Goal: Find specific page/section: Find specific page/section

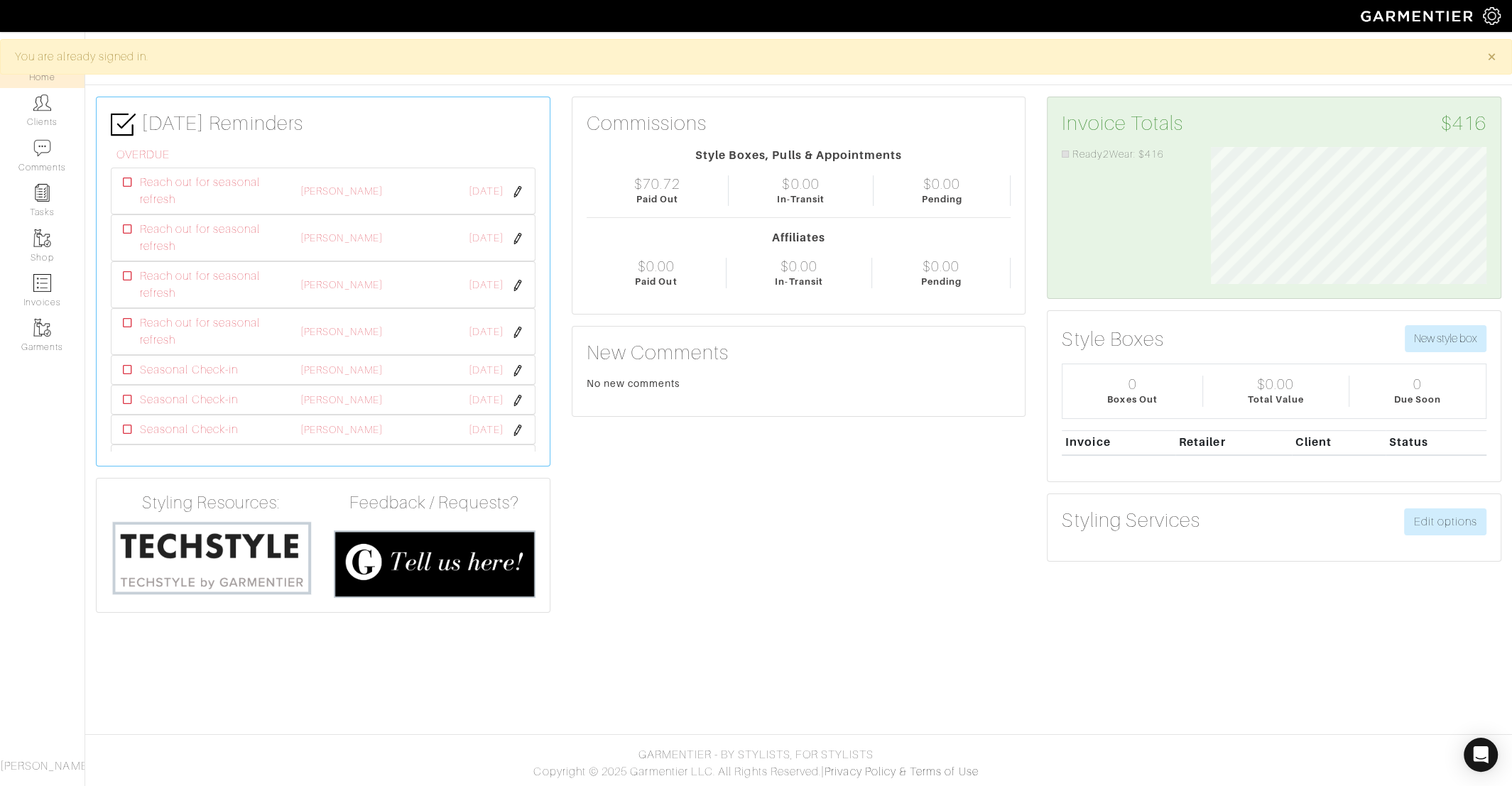
scroll to position [138, 297]
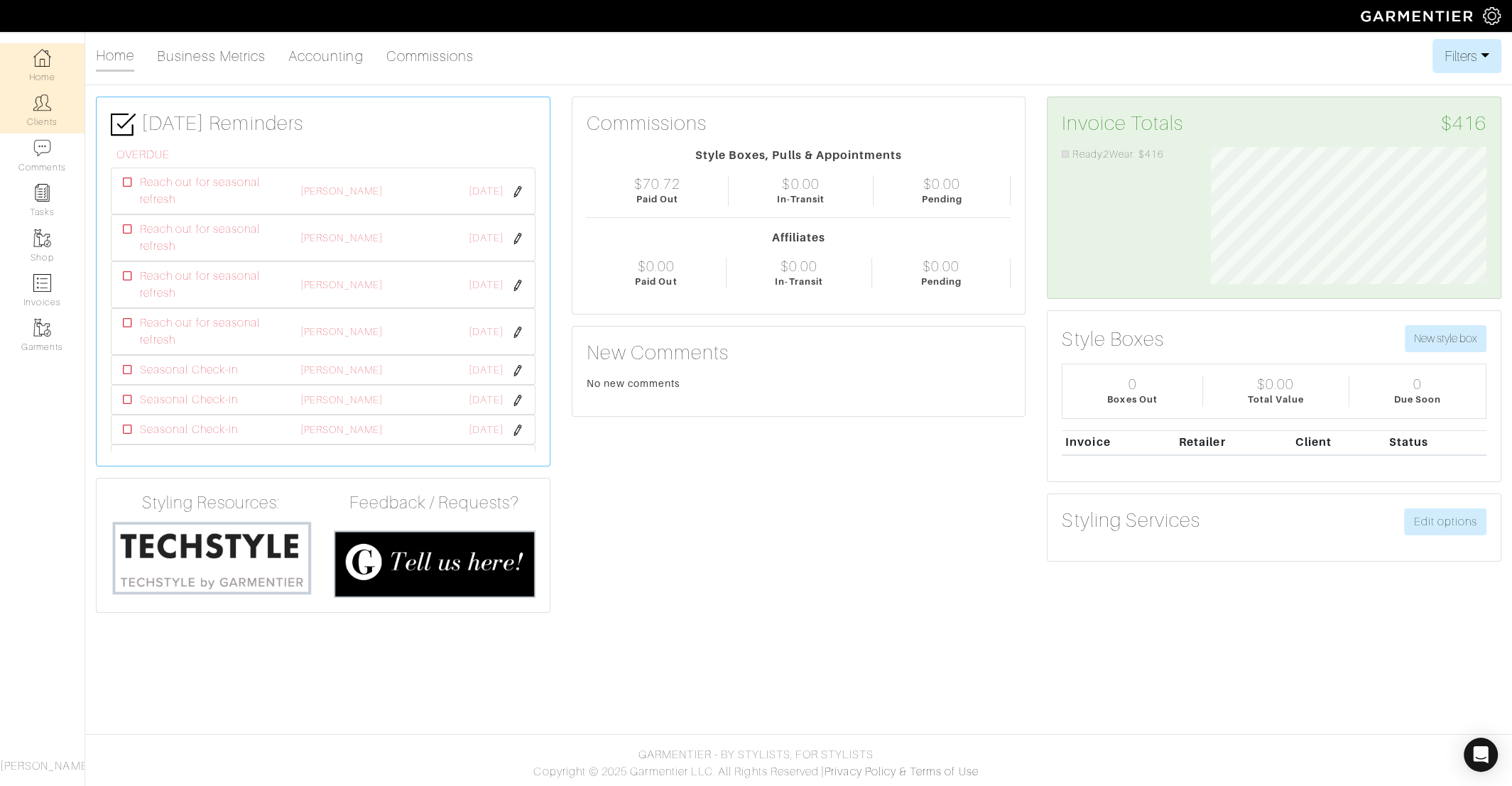
click at [25, 112] on link "Clients" at bounding box center [42, 110] width 85 height 44
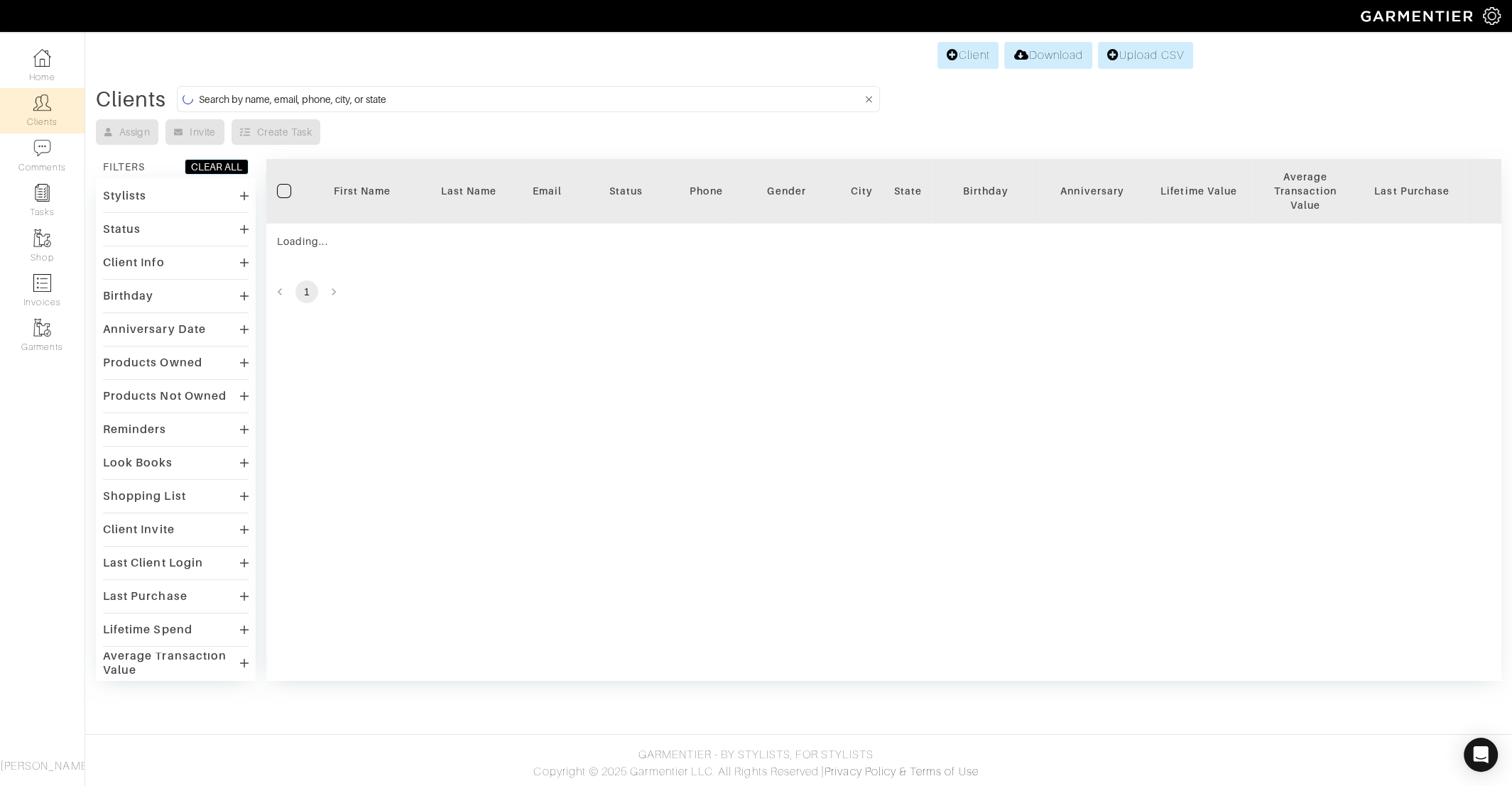
click at [316, 96] on input at bounding box center [530, 99] width 663 height 18
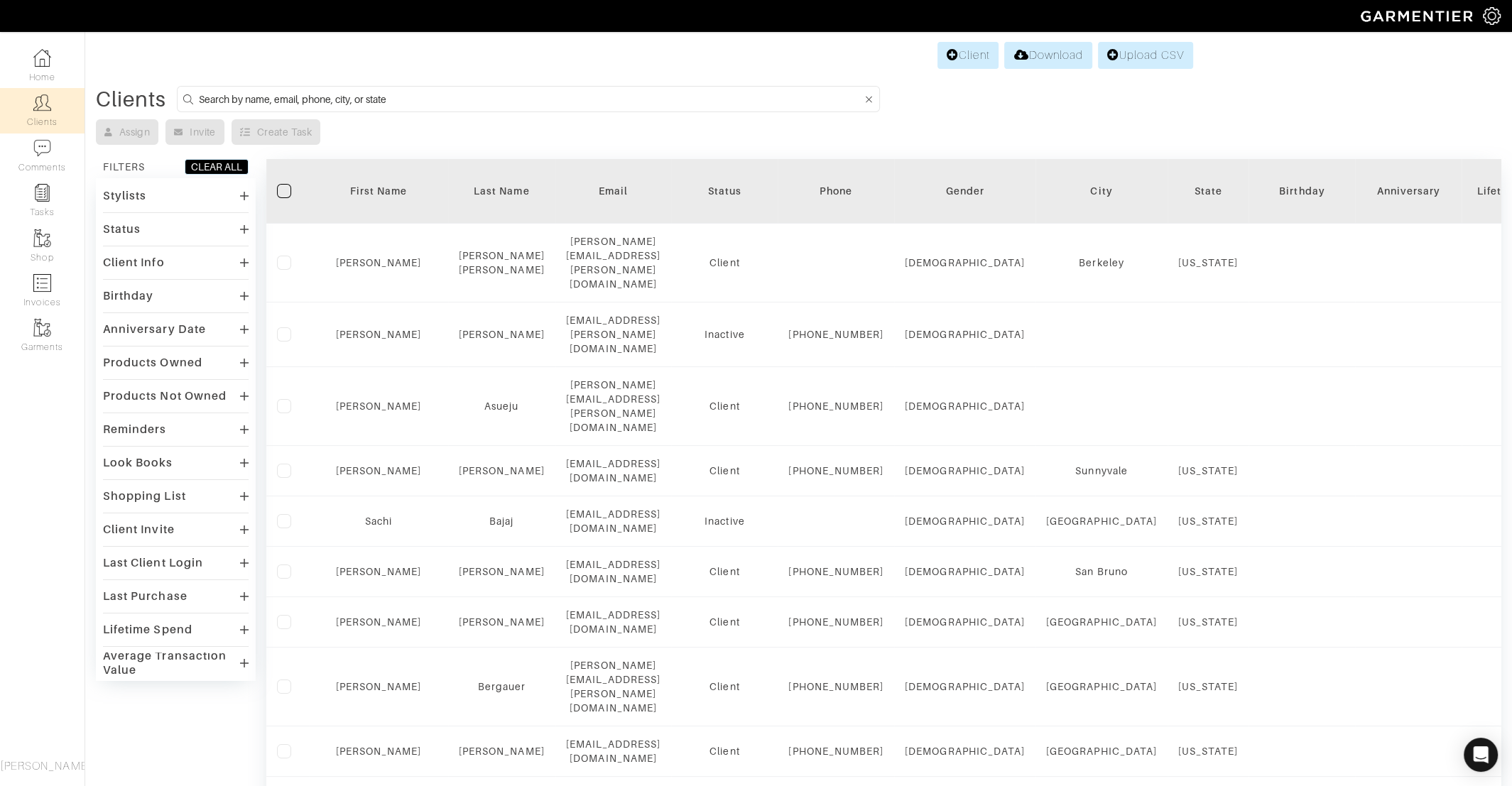
click at [388, 105] on input at bounding box center [530, 99] width 663 height 18
type input "mark"
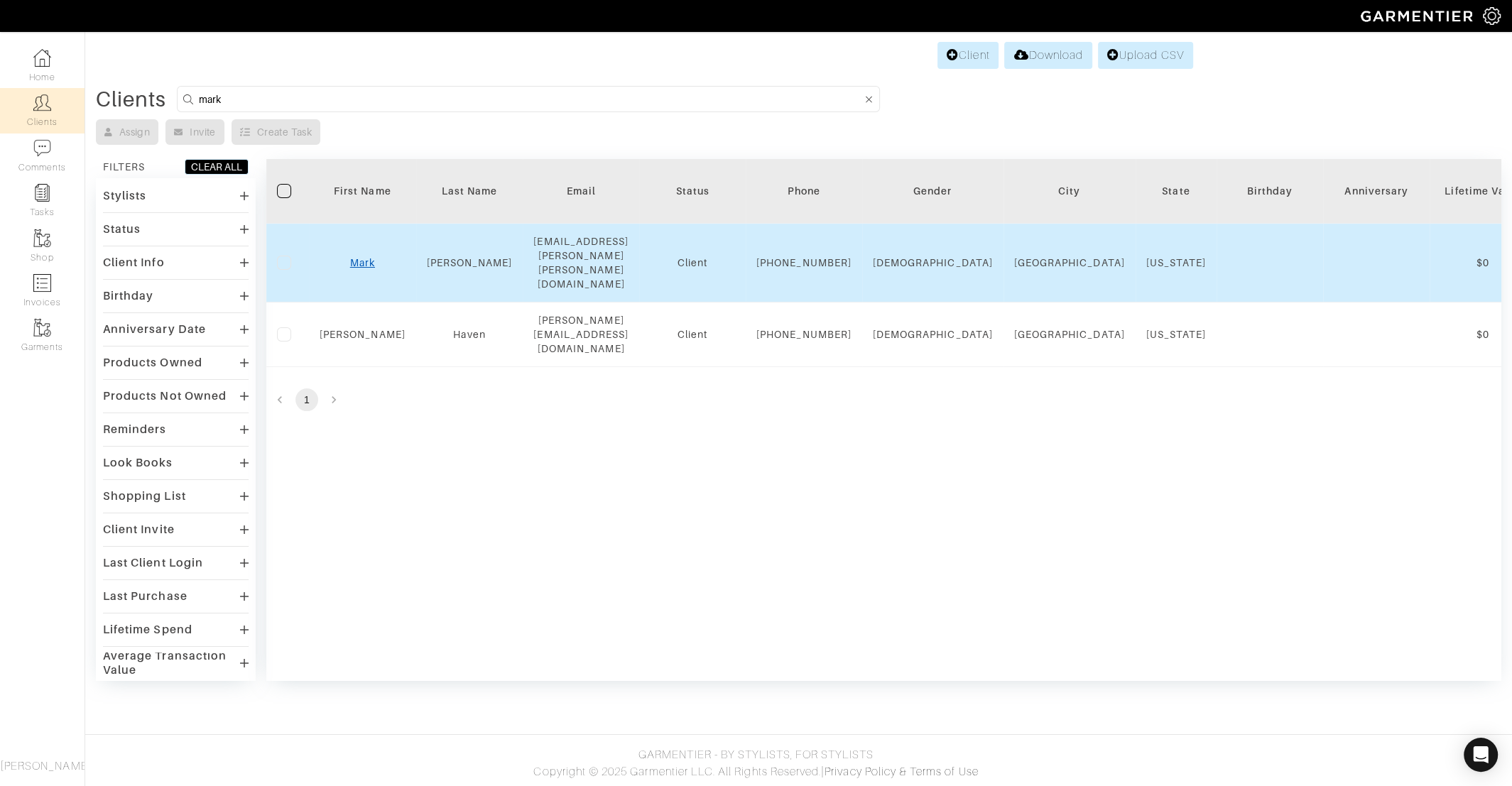
click at [357, 259] on link "Mark" at bounding box center [363, 263] width 25 height 12
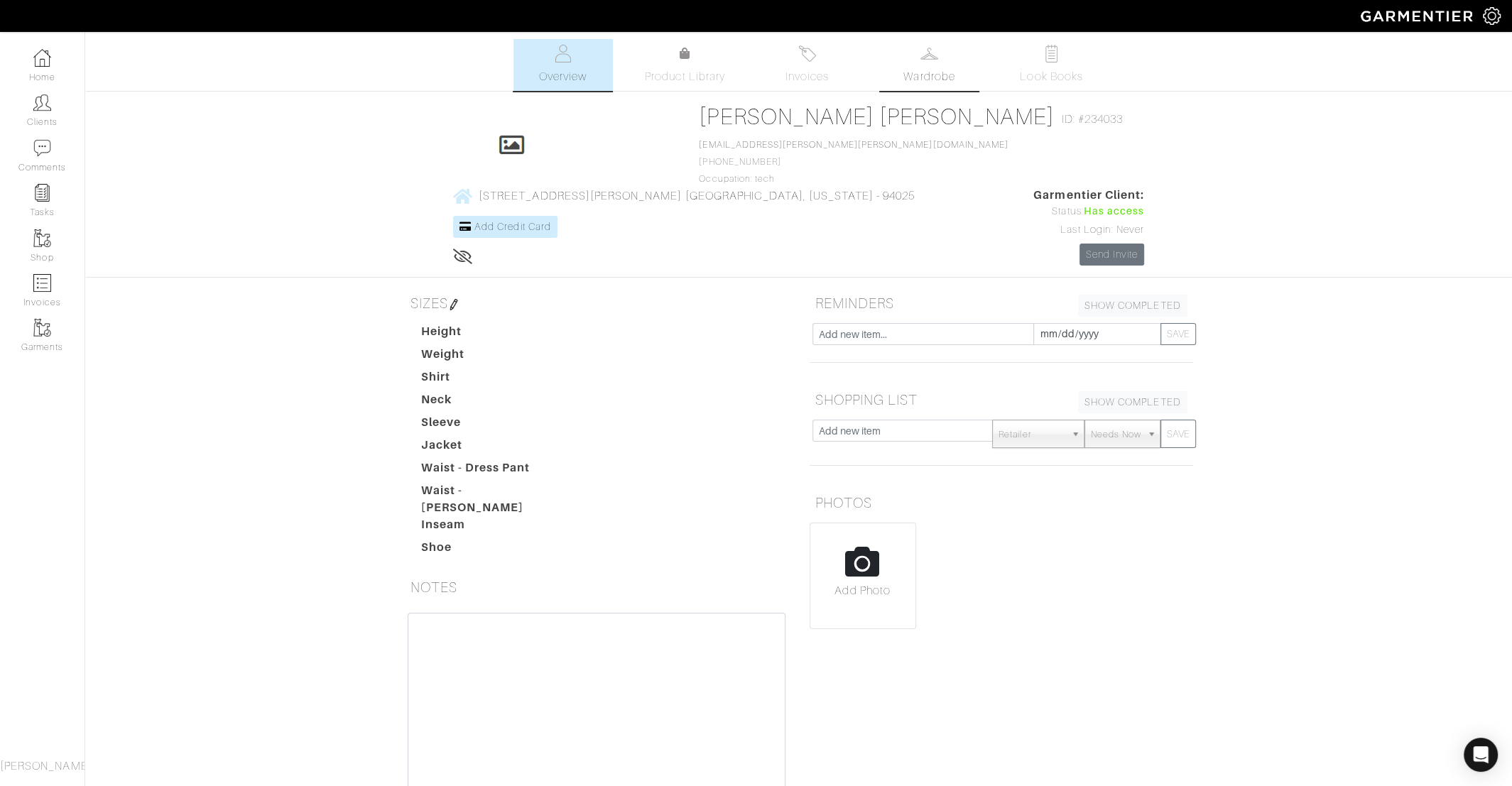
click at [934, 82] on span "Wardrobe" at bounding box center [928, 76] width 51 height 17
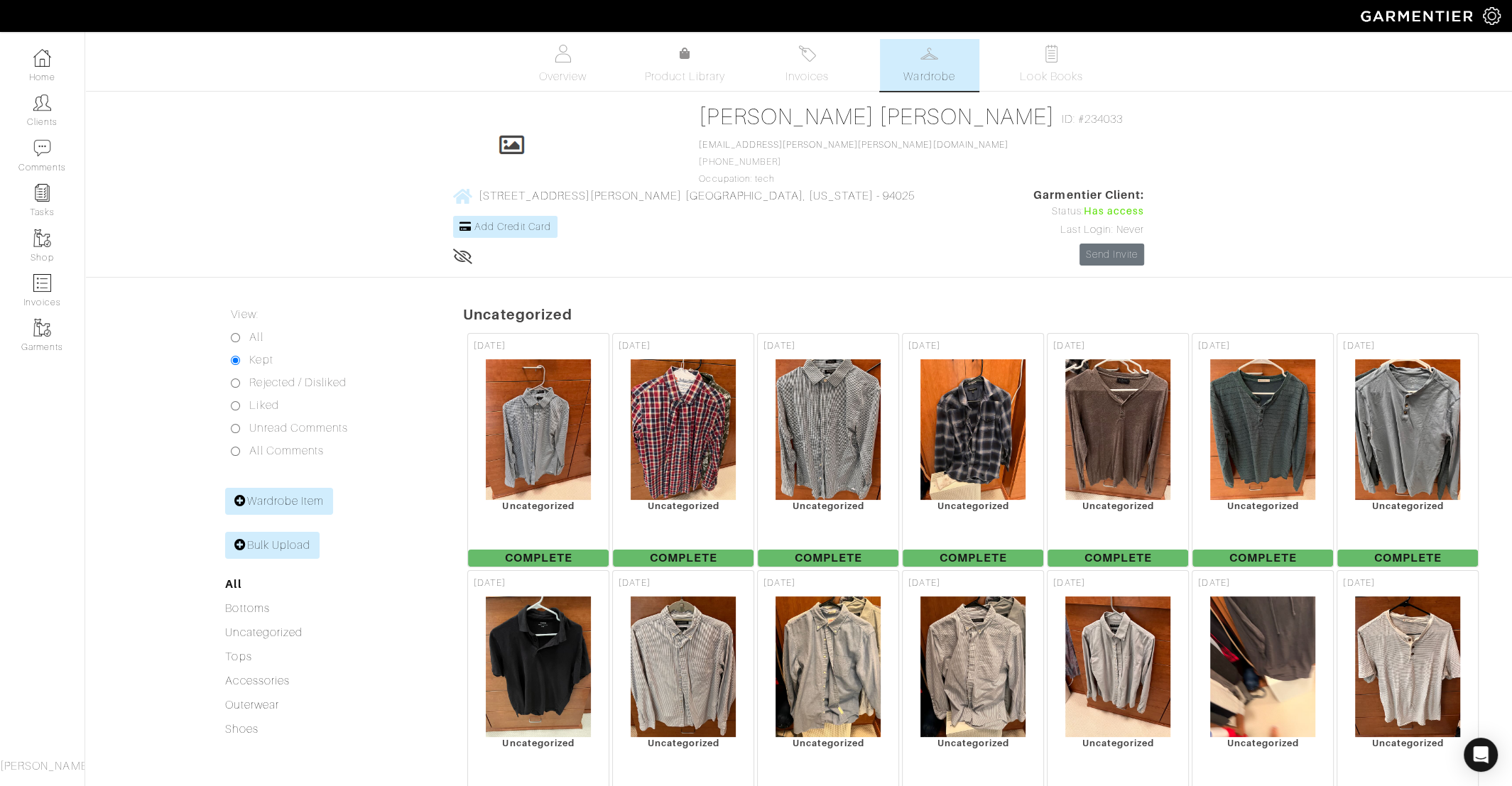
click at [236, 333] on input "All" at bounding box center [235, 337] width 9 height 9
radio input "true"
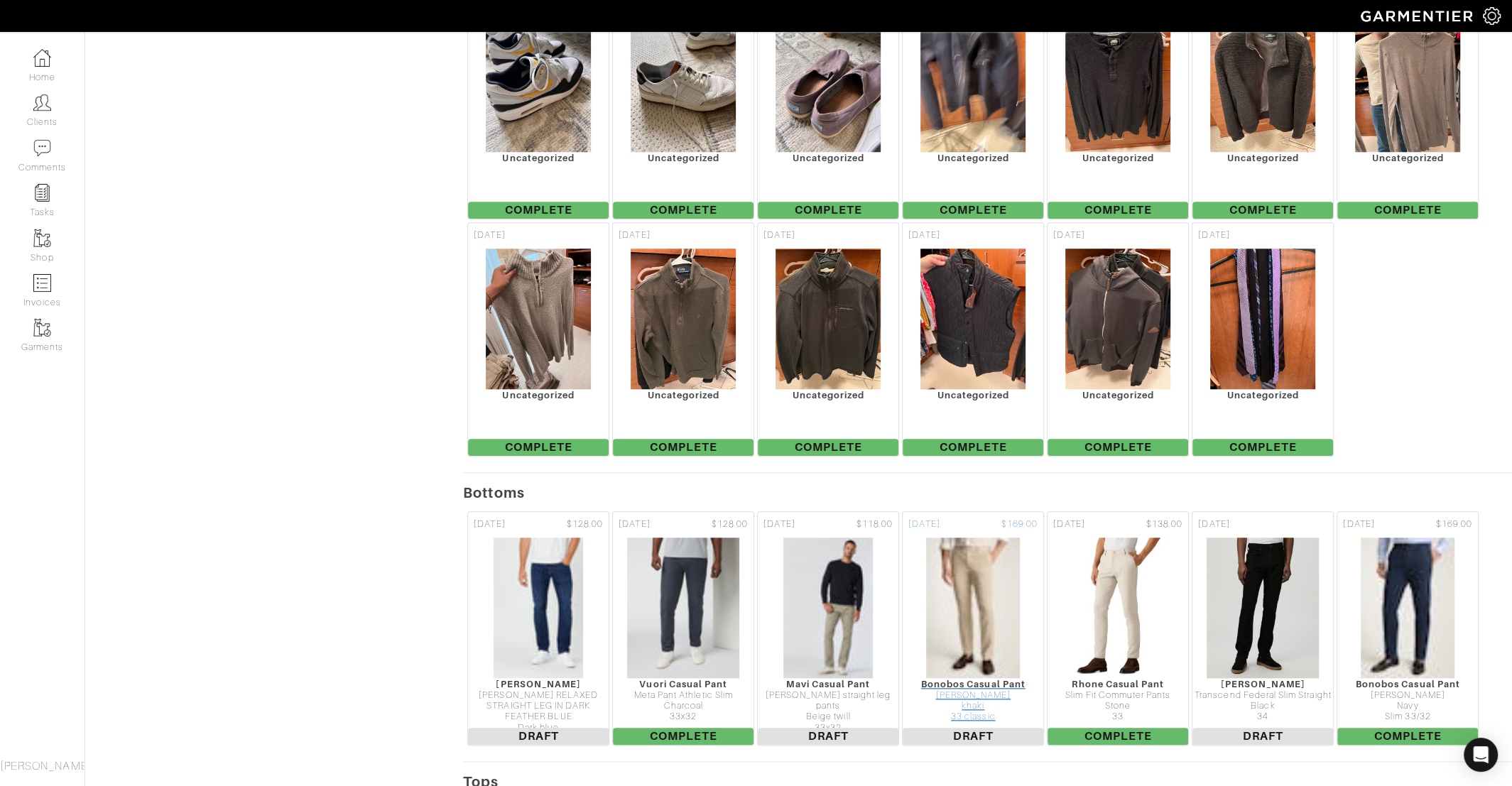
scroll to position [1500, 0]
